Goal: Task Accomplishment & Management: Manage account settings

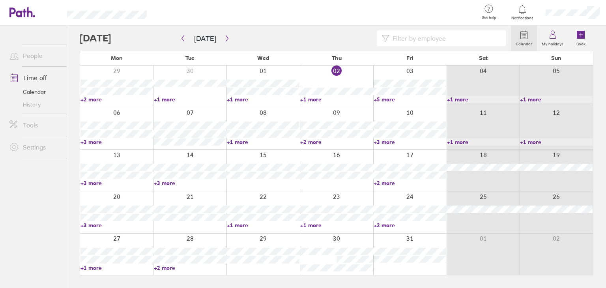
click at [241, 226] on link "+1 more" at bounding box center [263, 225] width 73 height 7
click at [385, 226] on link "+2 more" at bounding box center [410, 225] width 73 height 7
click at [384, 226] on link "+2 more" at bounding box center [410, 225] width 73 height 7
click at [312, 223] on link "+1 more" at bounding box center [336, 225] width 73 height 7
click at [311, 223] on link "+1 more" at bounding box center [336, 225] width 73 height 7
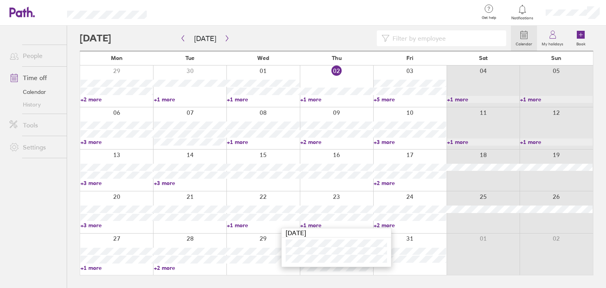
click at [311, 223] on link "+1 more" at bounding box center [336, 225] width 73 height 7
click at [306, 98] on link "+1 more" at bounding box center [336, 99] width 73 height 7
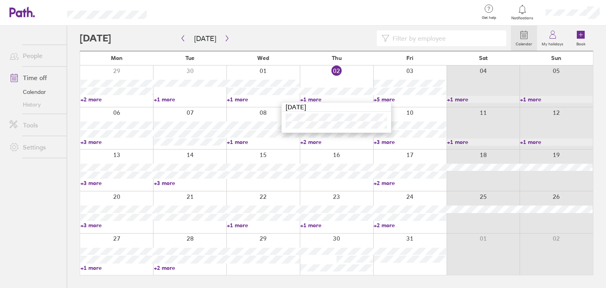
click at [382, 98] on link "+5 more" at bounding box center [410, 99] width 73 height 7
click at [385, 104] on div at bounding box center [409, 86] width 73 height 41
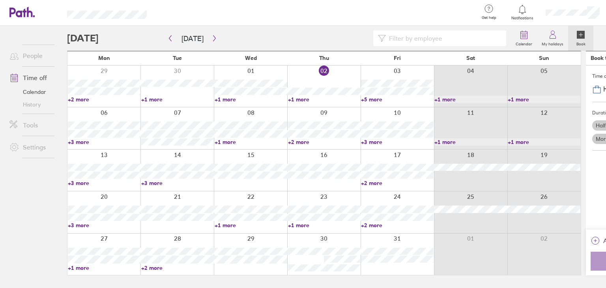
click at [434, 98] on link "+1 more" at bounding box center [470, 99] width 73 height 7
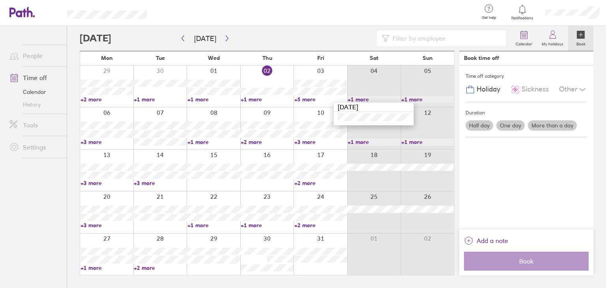
click at [302, 99] on link "+5 more" at bounding box center [320, 99] width 52 height 7
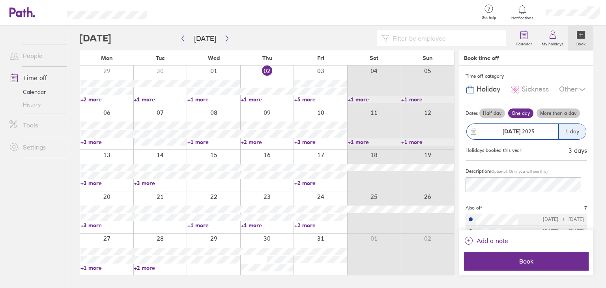
click at [254, 227] on link "+1 more" at bounding box center [267, 225] width 52 height 7
click at [203, 226] on link "+1 more" at bounding box center [213, 225] width 52 height 7
click at [203, 222] on link "+1 more" at bounding box center [213, 225] width 52 height 7
click at [252, 225] on link "+1 more" at bounding box center [267, 225] width 52 height 7
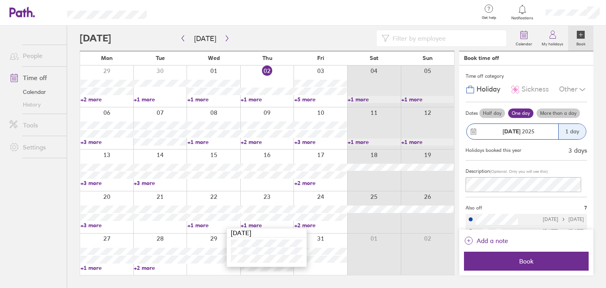
click at [299, 223] on link "+2 more" at bounding box center [320, 225] width 52 height 7
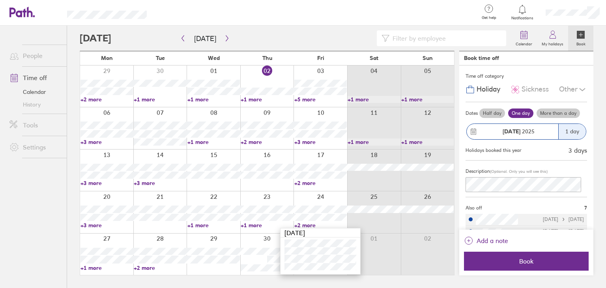
click at [95, 267] on link "+1 more" at bounding box center [107, 267] width 52 height 7
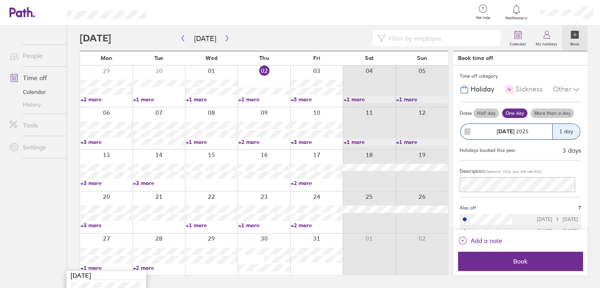
click at [95, 267] on link "+1 more" at bounding box center [107, 267] width 52 height 7
click at [94, 266] on link "+1 more" at bounding box center [107, 267] width 52 height 7
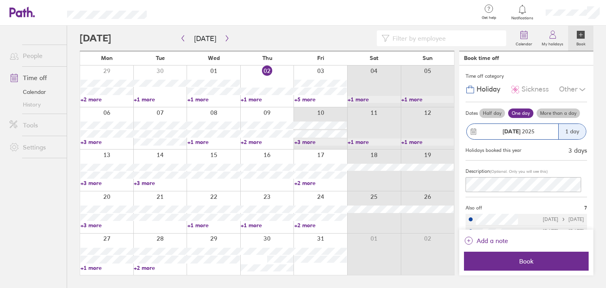
click at [309, 146] on div at bounding box center [321, 127] width 54 height 41
click at [307, 100] on link "+5 more" at bounding box center [320, 99] width 52 height 7
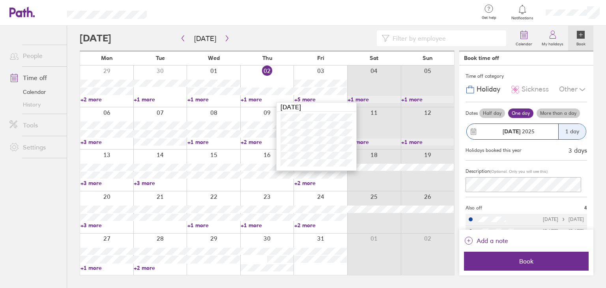
click at [318, 28] on div "Calendar My holidays Book" at bounding box center [337, 38] width 514 height 25
click at [585, 39] on link "Book" at bounding box center [580, 38] width 25 height 25
click at [198, 224] on link "+1 more" at bounding box center [213, 225] width 52 height 7
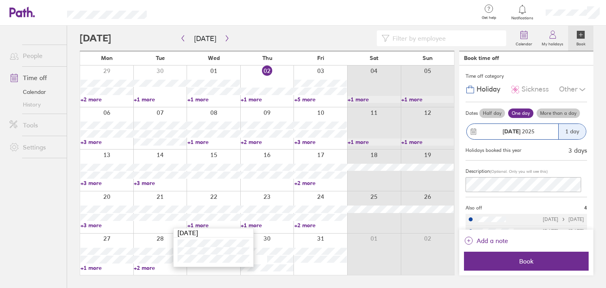
click at [248, 226] on link "+1 more" at bounding box center [267, 225] width 52 height 7
click at [248, 225] on link "+1 more" at bounding box center [267, 225] width 52 height 7
click at [305, 224] on link "+2 more" at bounding box center [320, 225] width 52 height 7
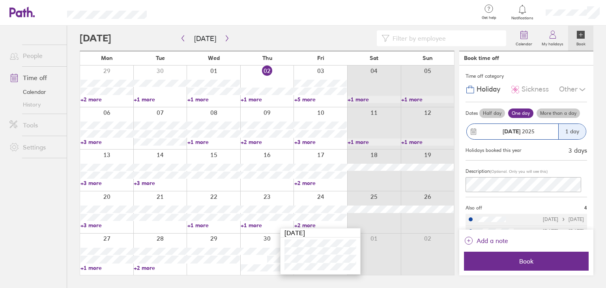
click at [298, 183] on link "+2 more" at bounding box center [320, 183] width 52 height 7
click at [201, 227] on link "+1 more" at bounding box center [213, 225] width 52 height 7
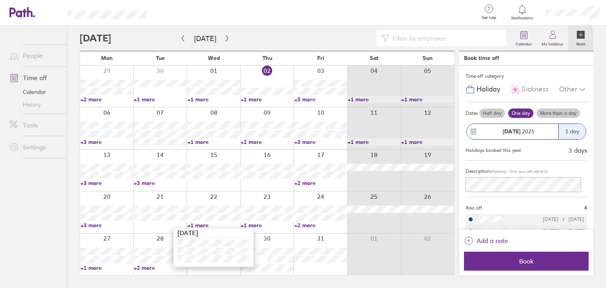
click at [258, 227] on link "+1 more" at bounding box center [267, 225] width 52 height 7
click at [255, 224] on link "+1 more" at bounding box center [267, 225] width 52 height 7
click at [311, 225] on link "+2 more" at bounding box center [320, 225] width 52 height 7
click at [311, 224] on link "+2 more" at bounding box center [320, 225] width 52 height 7
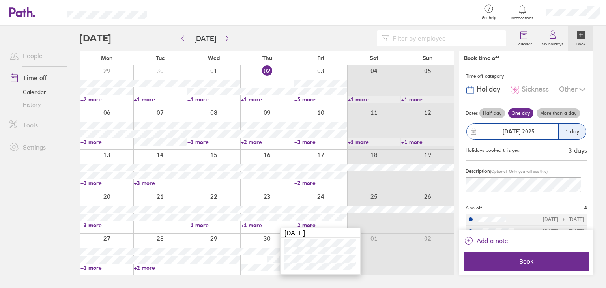
click at [202, 225] on link "+1 more" at bounding box center [213, 225] width 52 height 7
